Goal: Information Seeking & Learning: Learn about a topic

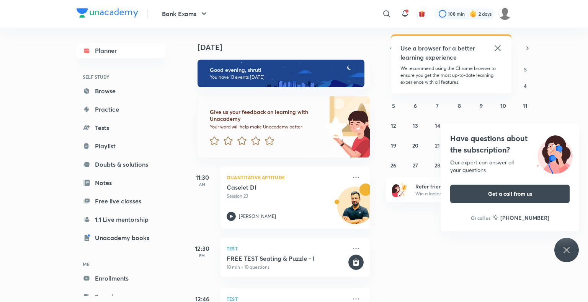
scroll to position [615, 0]
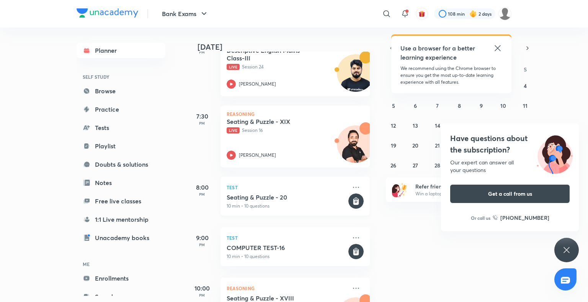
click at [263, 200] on h5 "Seating & Puzzle - 20" at bounding box center [286, 198] width 120 height 8
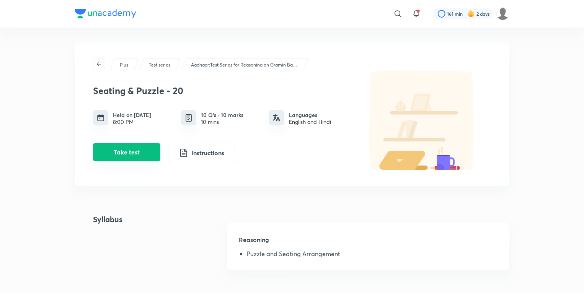
click at [134, 155] on button "Take test" at bounding box center [126, 152] width 67 height 18
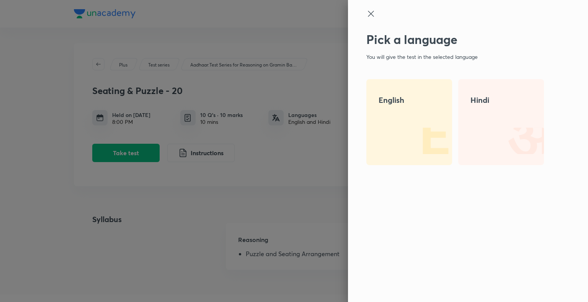
click at [427, 125] on img at bounding box center [427, 140] width 49 height 49
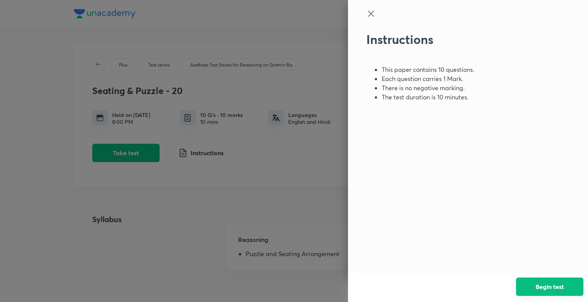
click at [535, 281] on button "Begin test" at bounding box center [549, 287] width 67 height 18
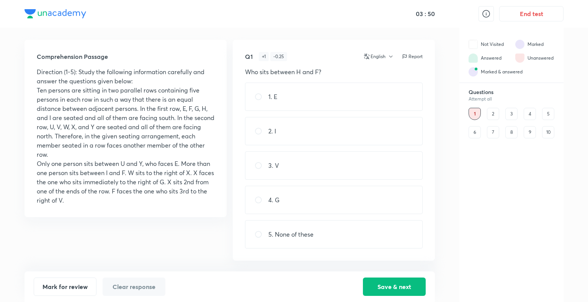
click at [289, 200] on div "4. G" at bounding box center [333, 200] width 177 height 28
radio input "true"
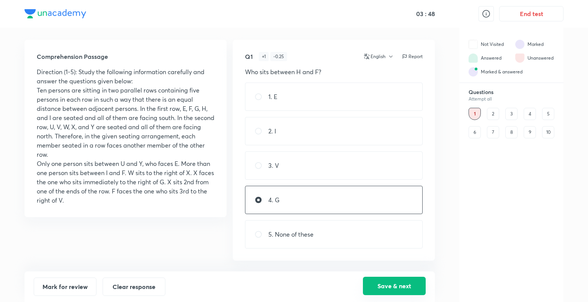
click at [391, 282] on button "Save & next" at bounding box center [394, 286] width 63 height 18
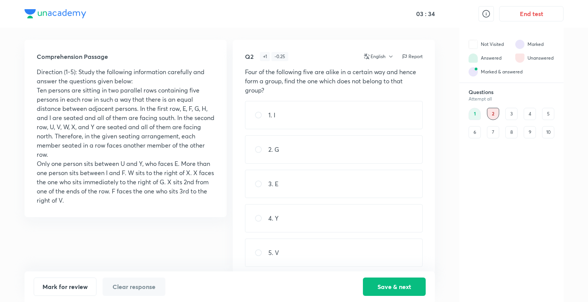
click at [342, 148] on div "2. G" at bounding box center [333, 149] width 177 height 28
radio input "true"
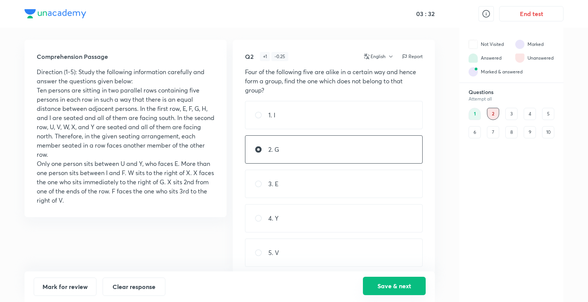
click at [396, 287] on button "Save & next" at bounding box center [394, 286] width 63 height 18
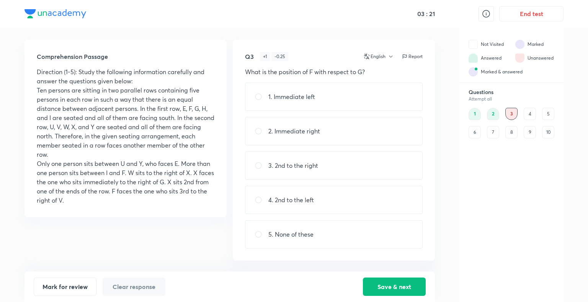
click at [349, 93] on div "1. Immediate left" at bounding box center [333, 97] width 177 height 28
radio input "true"
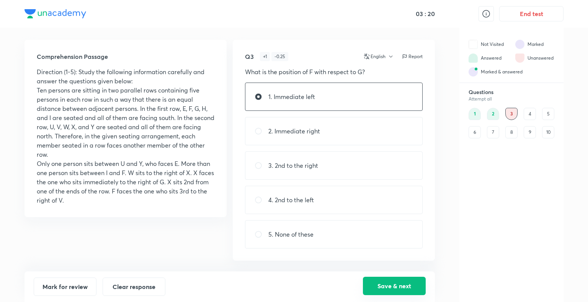
click at [398, 282] on button "Save & next" at bounding box center [394, 286] width 63 height 18
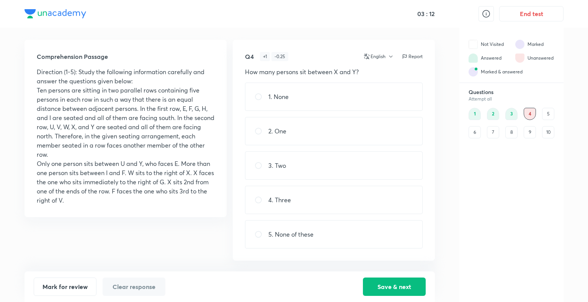
click at [269, 157] on div "3. Two" at bounding box center [333, 165] width 177 height 28
radio input "true"
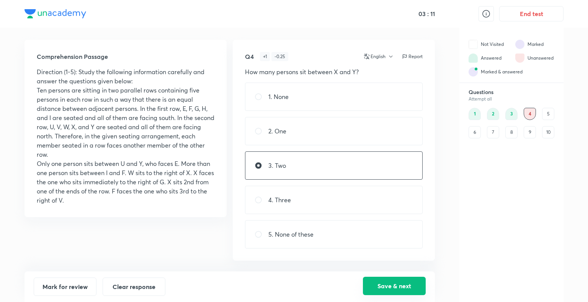
click at [397, 287] on button "Save & next" at bounding box center [394, 286] width 63 height 18
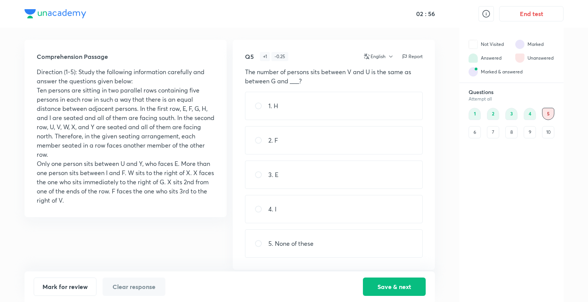
click at [348, 173] on div "3. E" at bounding box center [333, 175] width 177 height 28
click at [336, 211] on div "4. I" at bounding box center [333, 209] width 177 height 28
radio input "false"
radio input "true"
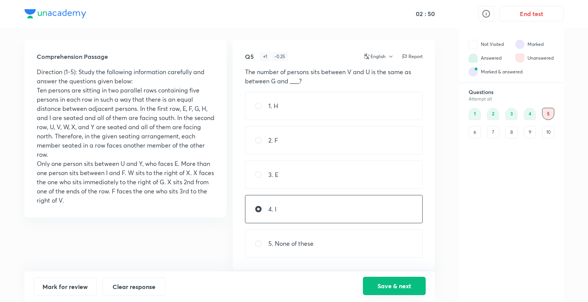
click at [385, 284] on button "Save & next" at bounding box center [394, 286] width 63 height 18
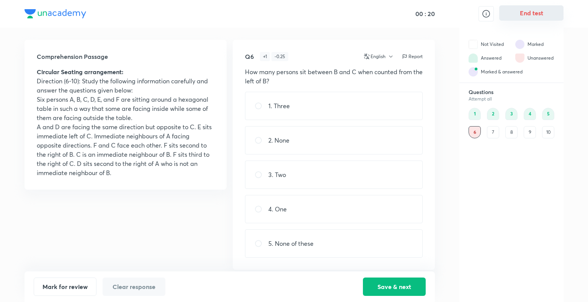
click at [520, 16] on button "End test" at bounding box center [531, 12] width 64 height 15
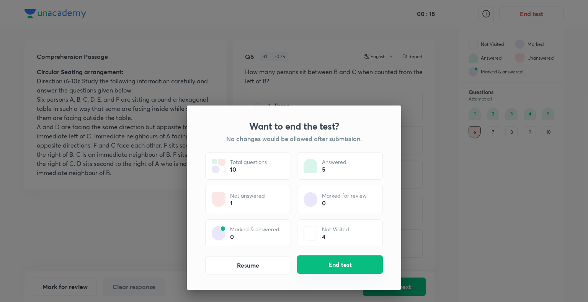
click at [332, 263] on button "End test" at bounding box center [340, 265] width 86 height 18
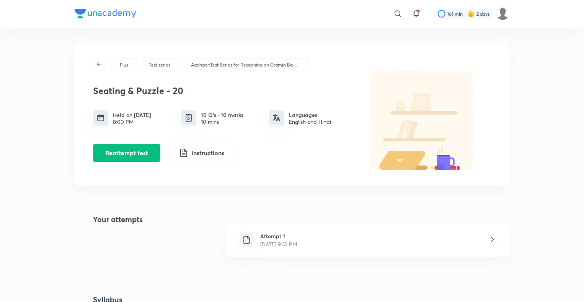
click at [332, 234] on div "Attempt 1 [DATE] 9:33 PM" at bounding box center [368, 240] width 282 height 34
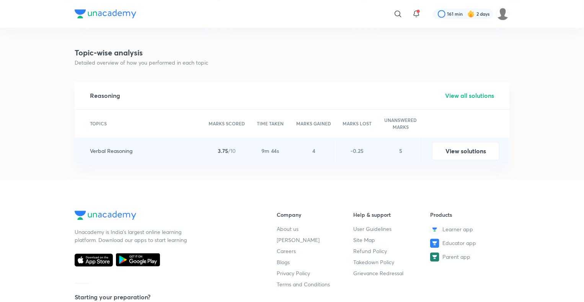
scroll to position [828, 0]
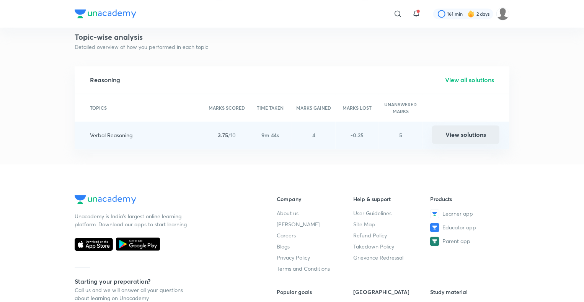
click at [477, 136] on button "View solutions" at bounding box center [465, 134] width 67 height 18
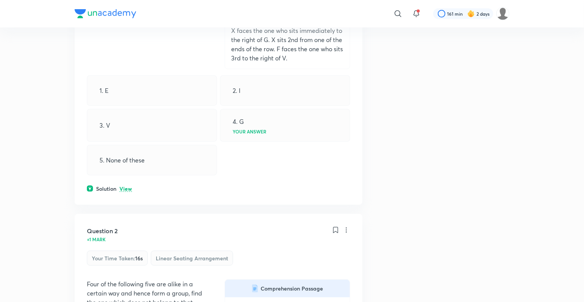
scroll to position [463, 0]
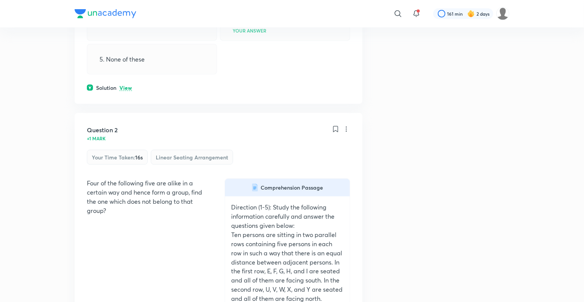
click at [128, 88] on p "View" at bounding box center [125, 88] width 13 height 6
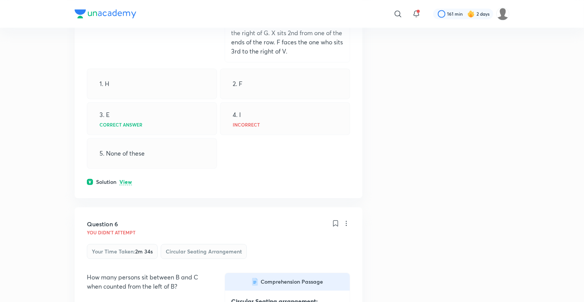
scroll to position [2253, 0]
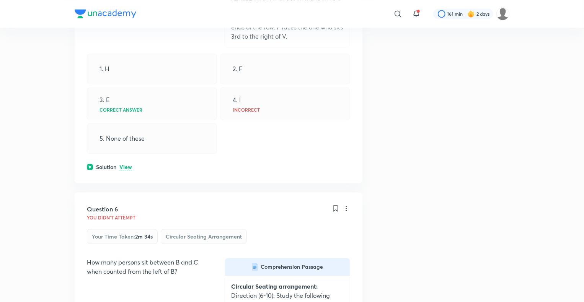
click at [125, 164] on p "View" at bounding box center [125, 167] width 13 height 6
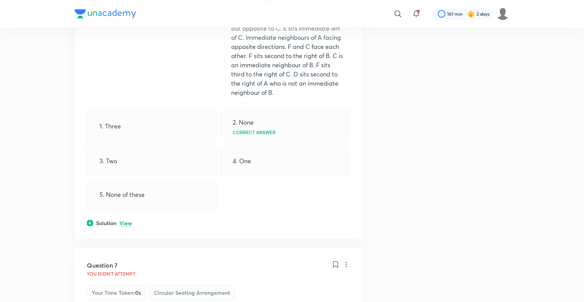
scroll to position [2721, 0]
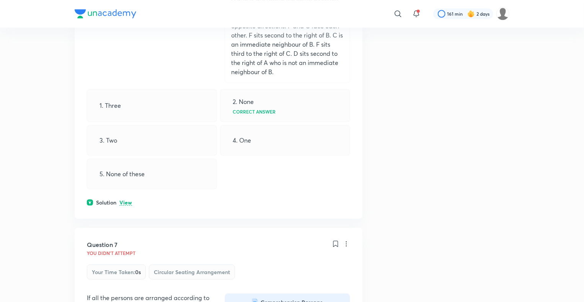
click at [127, 200] on p "View" at bounding box center [125, 203] width 13 height 6
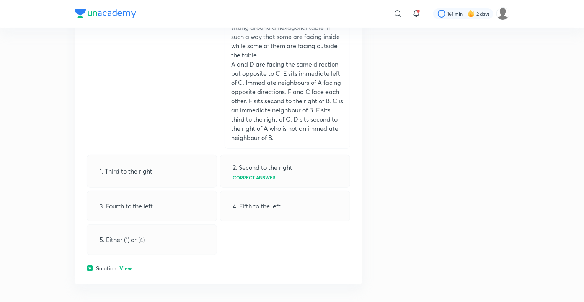
scroll to position [4437, 0]
click at [146, 216] on div "3. Fourth to the left" at bounding box center [152, 206] width 130 height 31
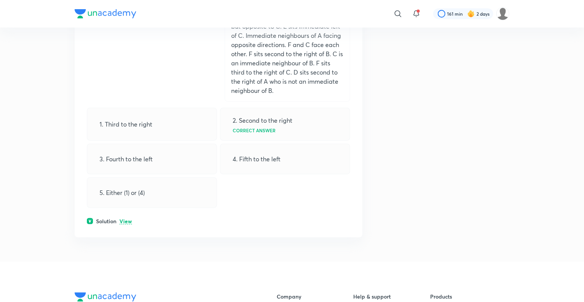
click at [124, 219] on p "View" at bounding box center [125, 222] width 13 height 6
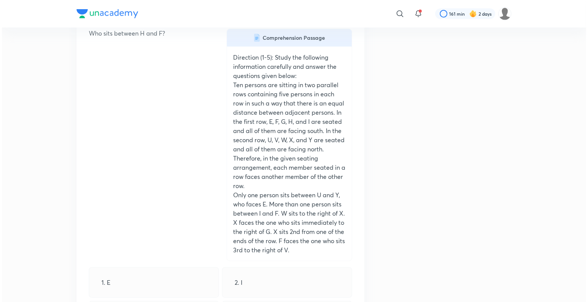
scroll to position [0, 0]
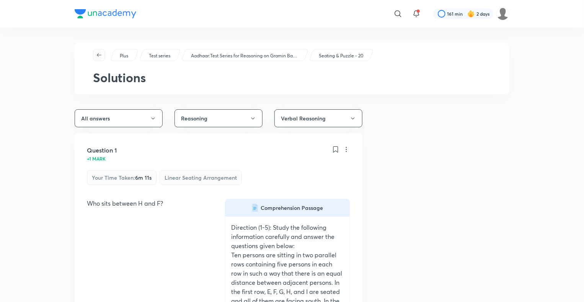
click at [99, 57] on icon "button" at bounding box center [99, 55] width 6 height 6
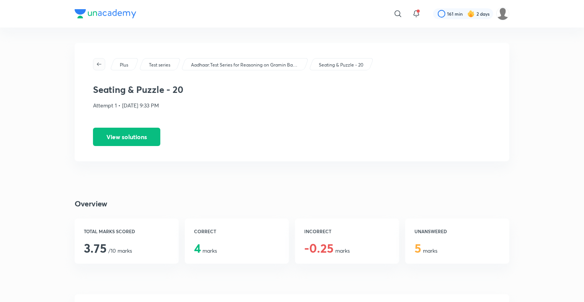
click at [99, 63] on icon "button" at bounding box center [99, 64] width 6 height 6
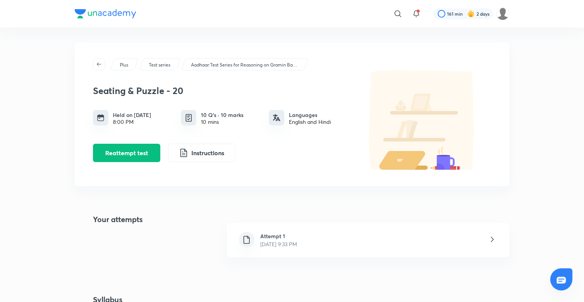
click at [99, 63] on icon "button" at bounding box center [99, 64] width 6 height 6
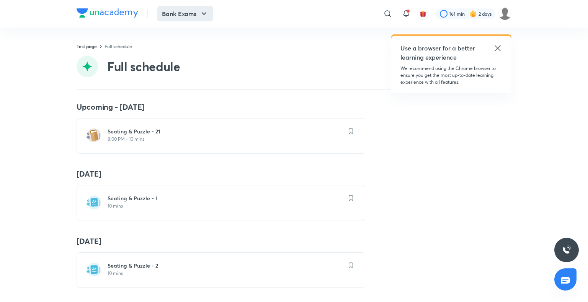
click at [180, 15] on button "Bank Exams" at bounding box center [185, 13] width 56 height 15
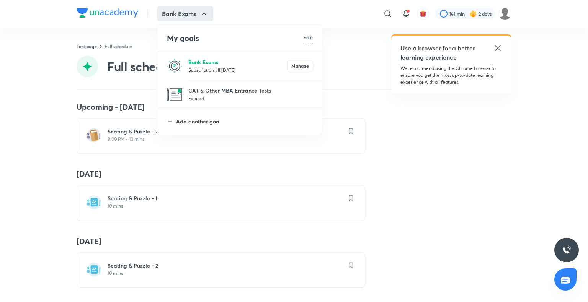
click at [211, 59] on p "Bank Exams" at bounding box center [237, 62] width 99 height 8
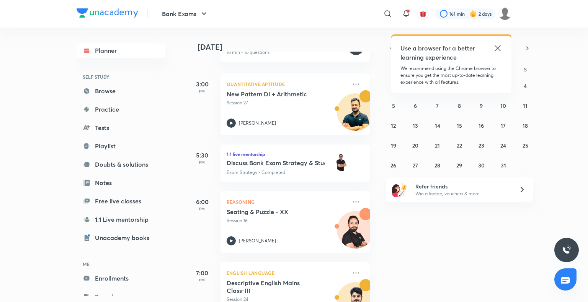
scroll to position [664, 0]
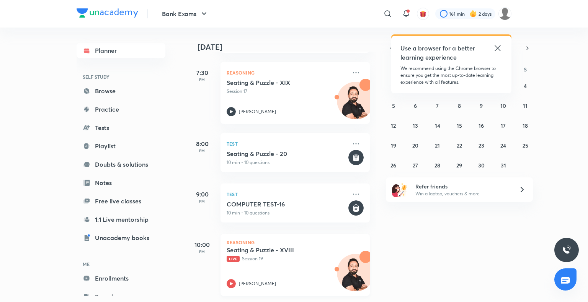
click at [229, 279] on icon at bounding box center [230, 283] width 9 height 9
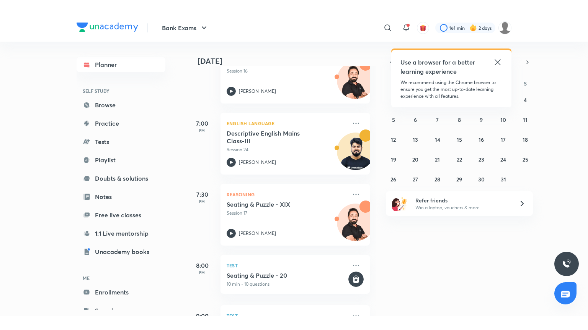
scroll to position [664, 0]
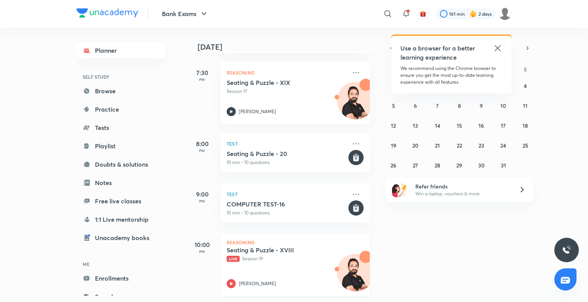
click at [232, 282] on icon at bounding box center [231, 283] width 3 height 3
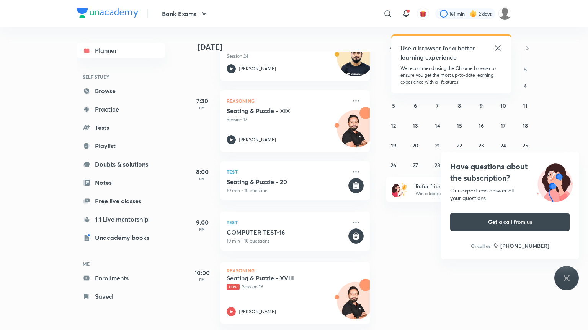
scroll to position [636, 0]
